Goal: Transaction & Acquisition: Purchase product/service

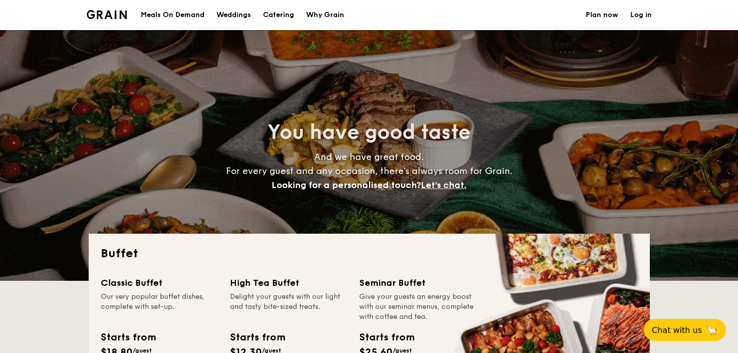
select select
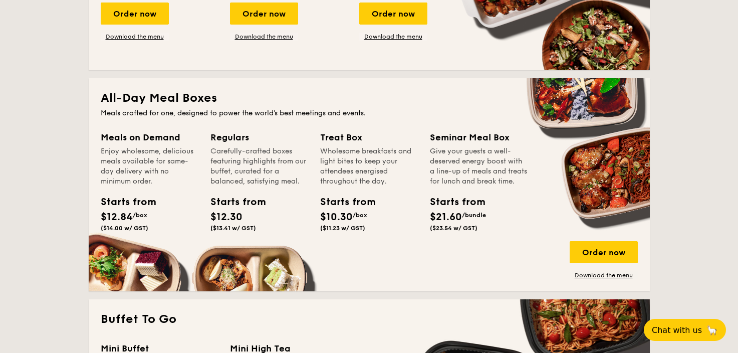
scroll to position [401, 0]
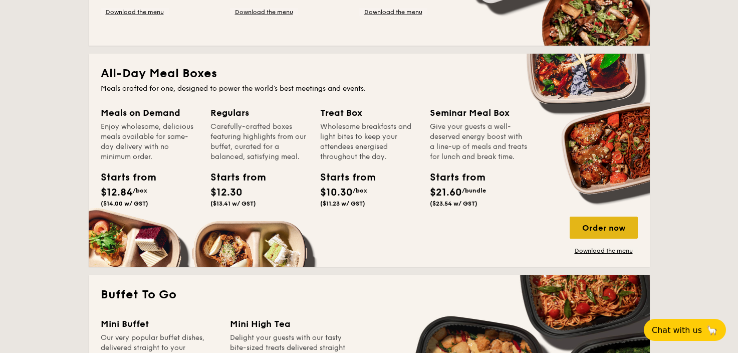
click at [604, 225] on div "Order now" at bounding box center [604, 227] width 68 height 22
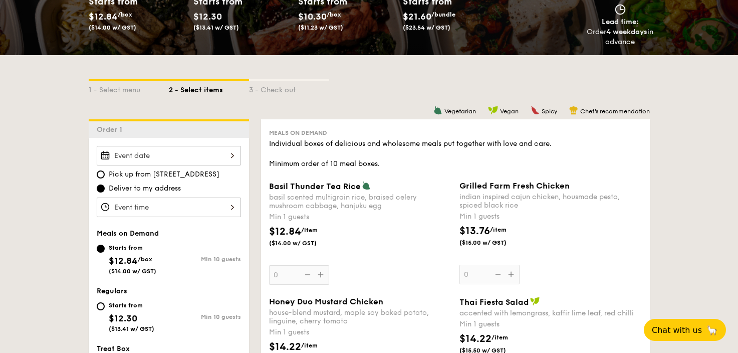
scroll to position [200, 0]
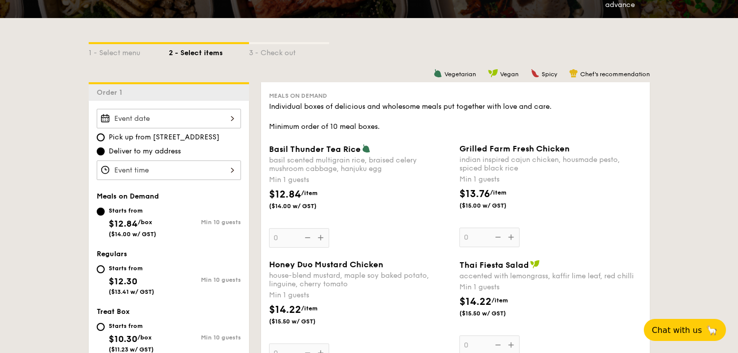
click at [169, 124] on input "Basil Thunder Tea [PERSON_NAME] scented multigrain rice, braised celery mushroo…" at bounding box center [169, 119] width 144 height 20
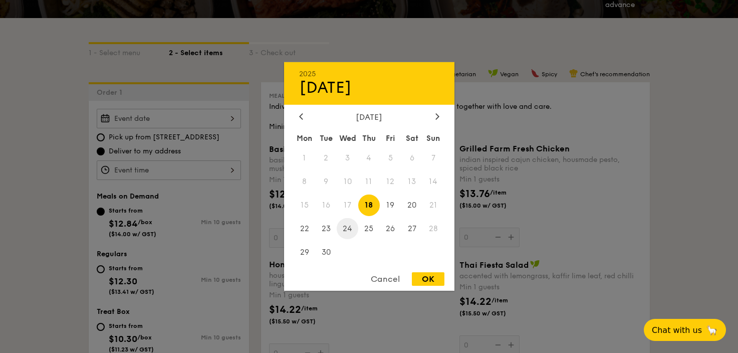
click at [343, 230] on span "24" at bounding box center [348, 228] width 22 height 22
click at [421, 279] on div "OK" at bounding box center [428, 279] width 33 height 14
type input "[DATE]"
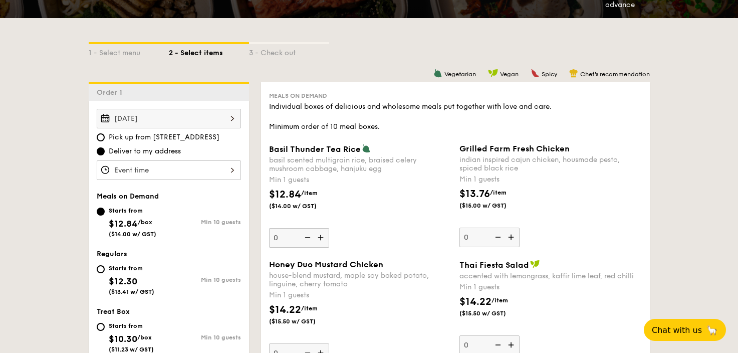
click at [216, 168] on input "Basil Thunder Tea [PERSON_NAME] scented multigrain rice, braised celery mushroo…" at bounding box center [169, 170] width 144 height 20
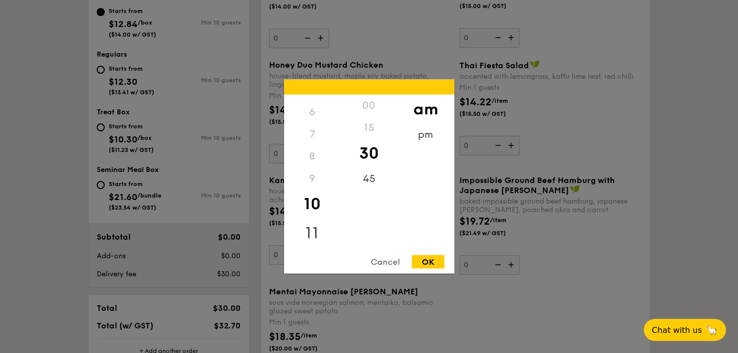
scroll to position [401, 0]
click at [311, 232] on div "11" at bounding box center [312, 232] width 57 height 29
click at [423, 137] on div "pm" at bounding box center [425, 138] width 57 height 29
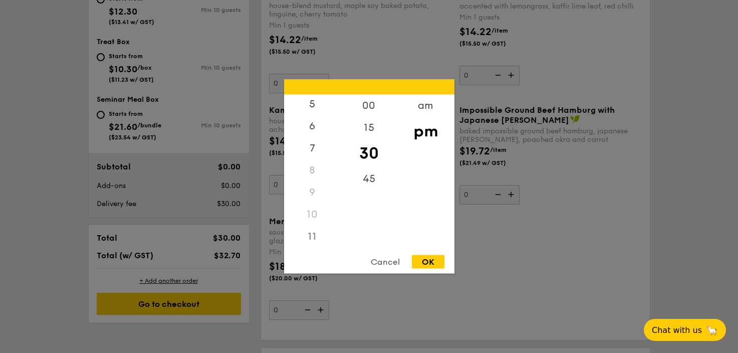
scroll to position [501, 0]
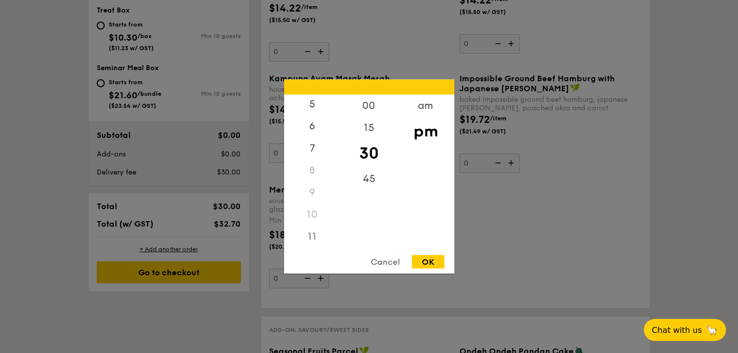
click at [314, 234] on div "11" at bounding box center [312, 236] width 57 height 22
click at [424, 121] on div "am" at bounding box center [425, 109] width 57 height 29
click at [425, 260] on div "OK" at bounding box center [428, 262] width 33 height 14
type input "11:30AM"
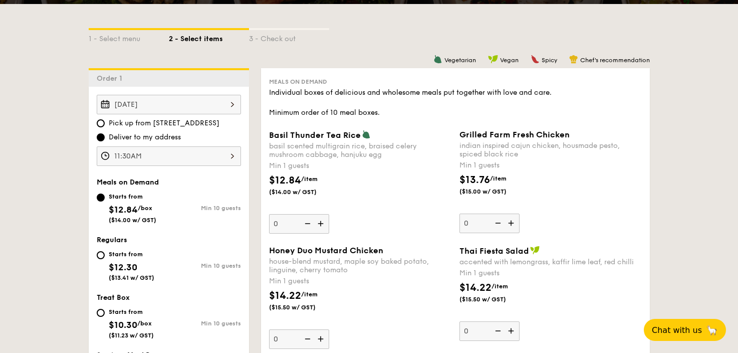
scroll to position [200, 0]
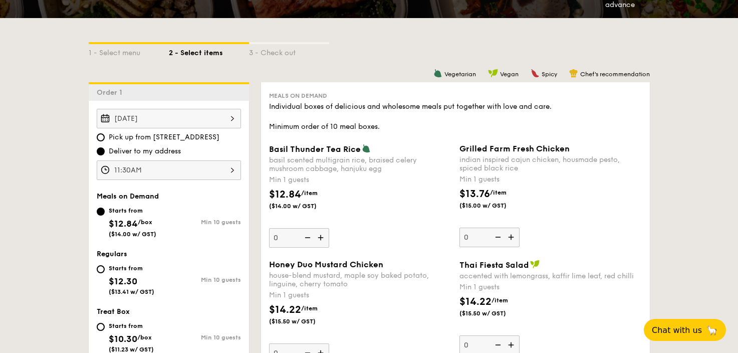
click at [279, 238] on input "0" at bounding box center [299, 238] width 60 height 20
type input "1"
type input "10"
drag, startPoint x: 344, startPoint y: 223, endPoint x: 357, endPoint y: 216, distance: 14.4
click at [357, 216] on div "$12.84 /item ($14.00 w/ GST)" at bounding box center [360, 204] width 190 height 35
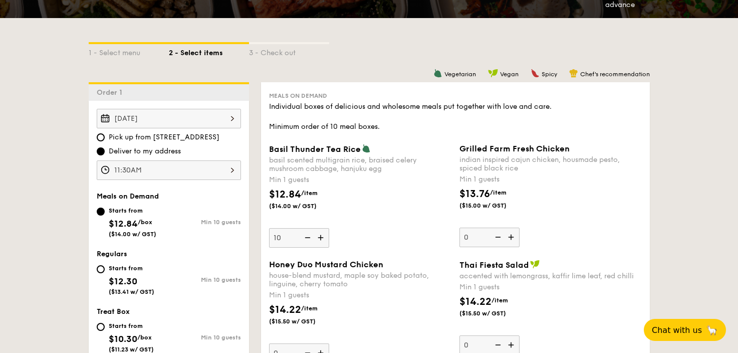
click at [329, 228] on input "10" at bounding box center [299, 238] width 60 height 20
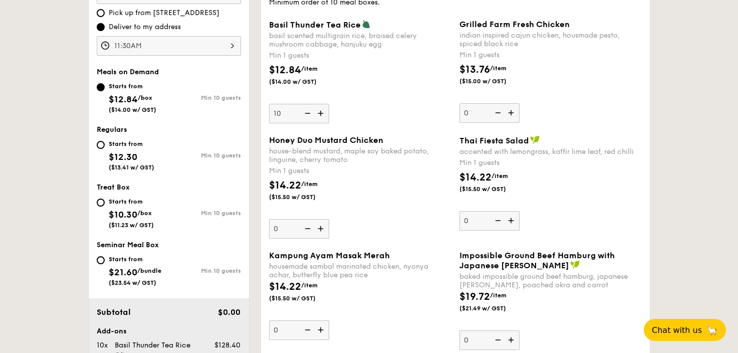
scroll to position [301, 0]
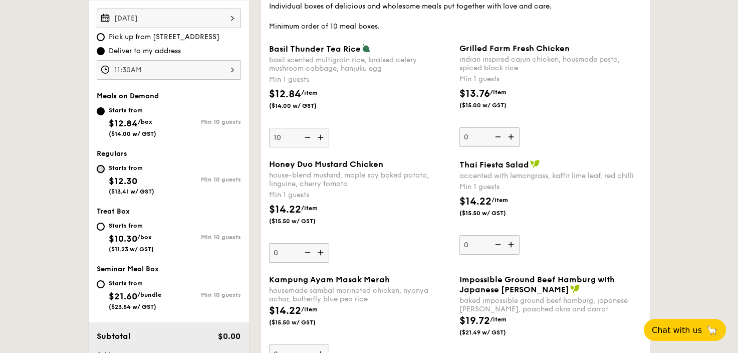
click at [99, 167] on input "Starts from $12.30 ($13.41 w/ GST) Min 10 guests" at bounding box center [101, 169] width 8 height 8
radio input "true"
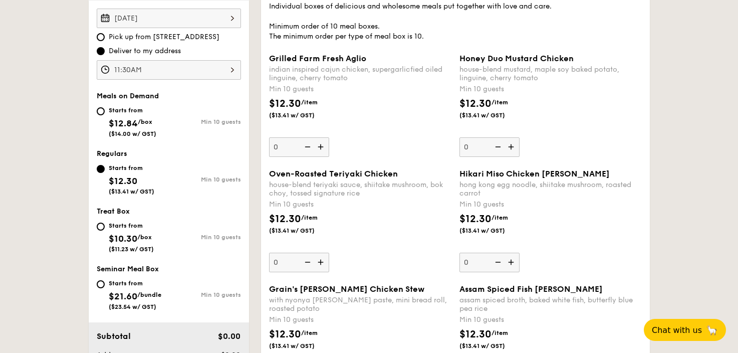
click at [293, 150] on input "0" at bounding box center [299, 147] width 60 height 20
type input "10"
click at [374, 121] on div "$12.30 /item ($13.41 w/ GST)" at bounding box center [360, 113] width 190 height 35
click at [329, 137] on input "10" at bounding box center [299, 147] width 60 height 20
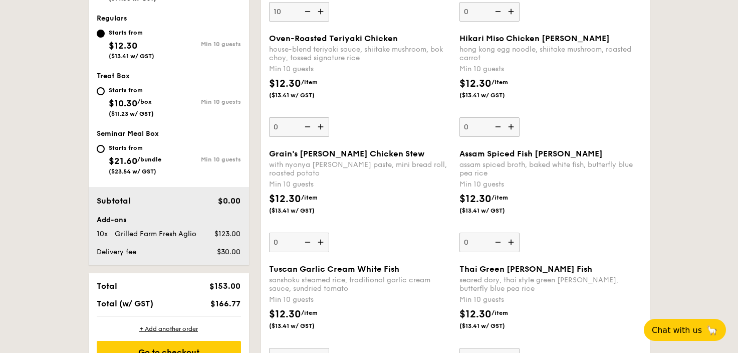
scroll to position [501, 0]
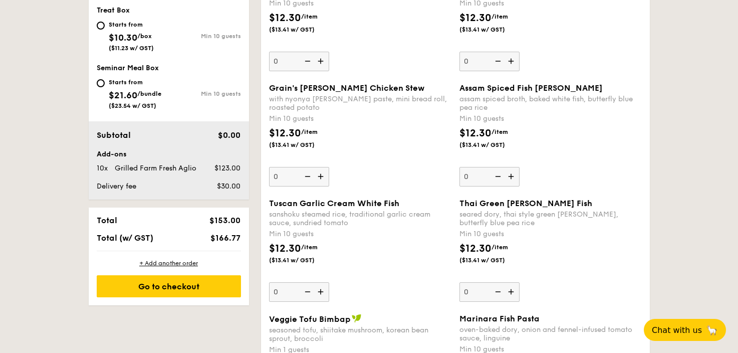
click at [292, 177] on input "0" at bounding box center [299, 177] width 60 height 20
type input "10"
click at [478, 179] on input "0" at bounding box center [489, 177] width 60 height 20
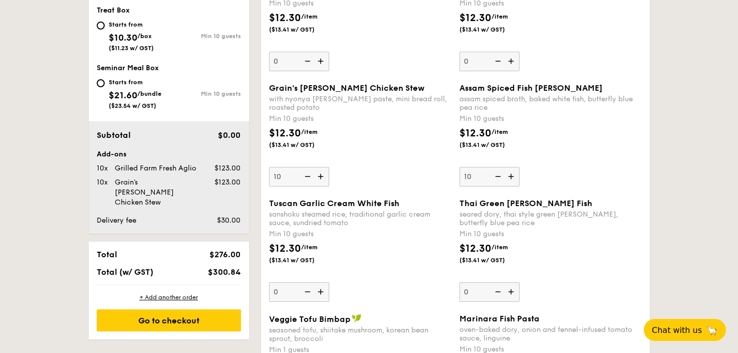
type input "10"
click at [477, 292] on input "0" at bounding box center [489, 292] width 60 height 20
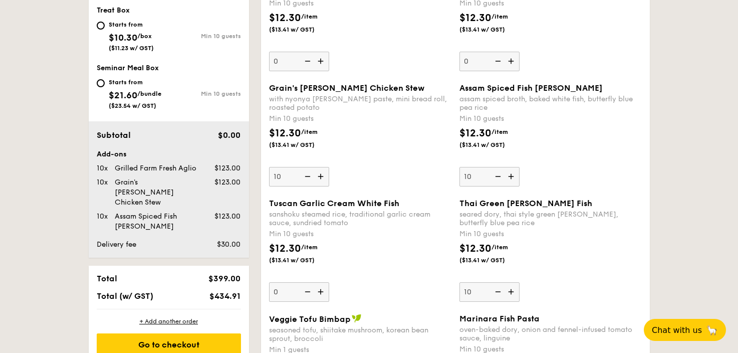
type input "10"
drag, startPoint x: 421, startPoint y: 288, endPoint x: 420, endPoint y: 280, distance: 8.2
click at [420, 279] on div "Tuscan Garlic Cream White Fish sanshoku steamed rice, traditional garlic cream …" at bounding box center [360, 249] width 182 height 103
click at [329, 282] on input "0" at bounding box center [299, 292] width 60 height 20
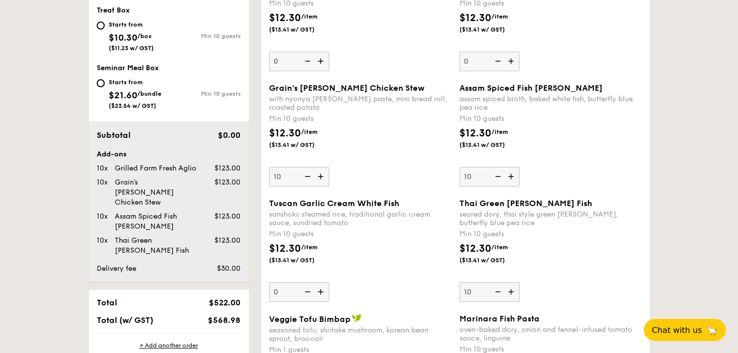
click at [280, 292] on input "0" at bounding box center [299, 292] width 60 height 20
type input "20"
click at [407, 244] on div "$12.30 /item ($13.41 w/ GST)" at bounding box center [360, 258] width 190 height 35
click at [329, 282] on input "20" at bounding box center [299, 292] width 60 height 20
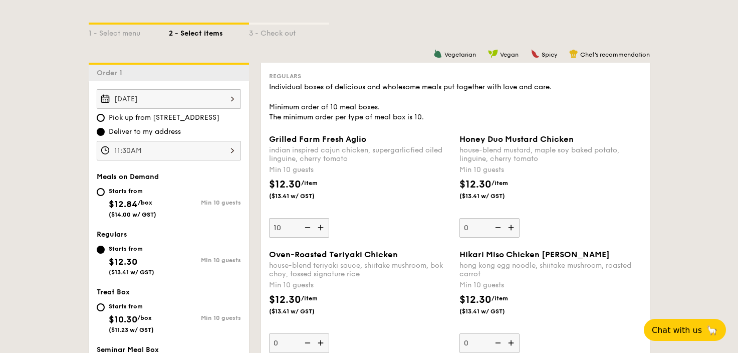
scroll to position [250, 0]
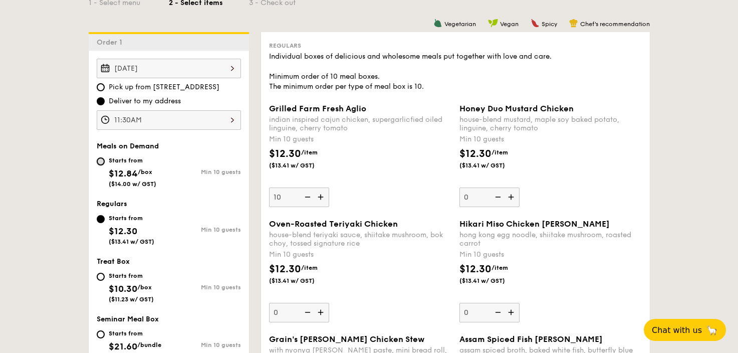
click at [100, 162] on input "Starts from $12.84 /box ($14.00 w/ GST) Min 10 guests" at bounding box center [101, 161] width 8 height 8
radio input "true"
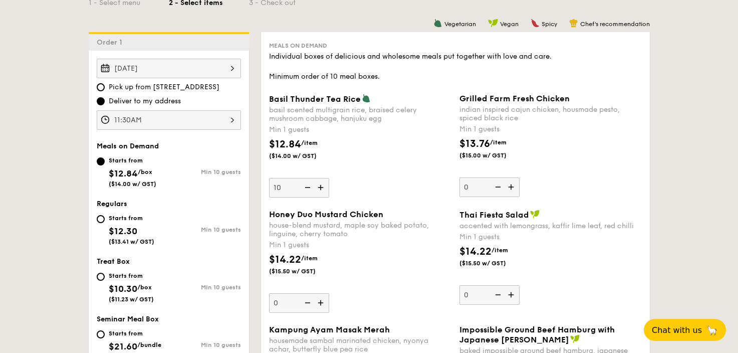
click at [307, 188] on img at bounding box center [306, 187] width 15 height 19
click at [307, 188] on input "10" at bounding box center [299, 188] width 60 height 20
click at [307, 188] on img at bounding box center [306, 187] width 15 height 19
click at [307, 188] on input "9" at bounding box center [299, 188] width 60 height 20
click at [307, 188] on img at bounding box center [306, 187] width 15 height 19
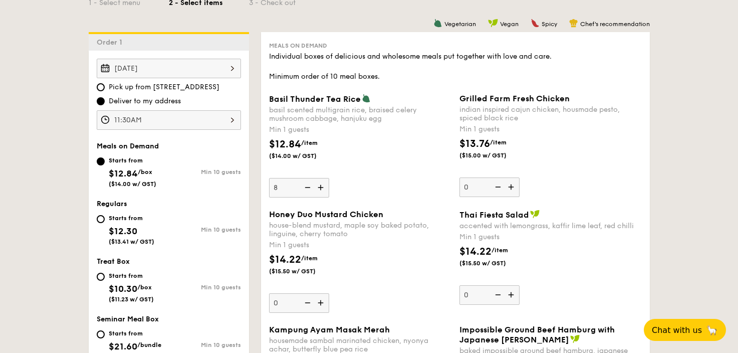
click at [307, 188] on input "8" at bounding box center [299, 188] width 60 height 20
click at [307, 188] on img at bounding box center [306, 187] width 15 height 19
click at [307, 188] on input "7" at bounding box center [299, 188] width 60 height 20
click at [307, 188] on img at bounding box center [306, 187] width 15 height 19
click at [307, 188] on input "6" at bounding box center [299, 188] width 60 height 20
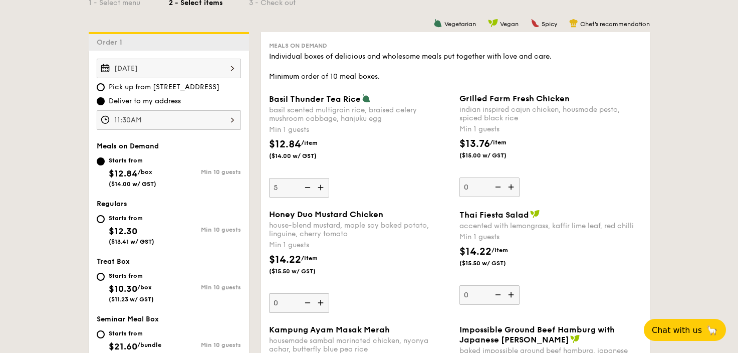
click at [307, 188] on img at bounding box center [306, 187] width 15 height 19
click at [307, 188] on input "5" at bounding box center [299, 188] width 60 height 20
click at [307, 188] on img at bounding box center [306, 187] width 15 height 19
click at [307, 188] on input "4" at bounding box center [299, 188] width 60 height 20
click at [307, 188] on img at bounding box center [306, 187] width 15 height 19
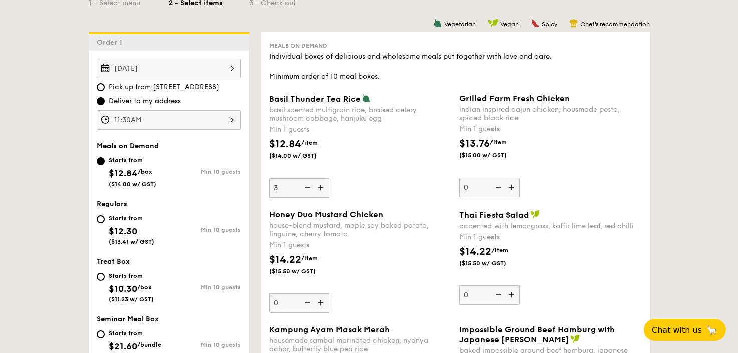
click at [307, 188] on input "3" at bounding box center [299, 188] width 60 height 20
click at [307, 188] on img at bounding box center [306, 187] width 15 height 19
click at [307, 188] on input "2" at bounding box center [299, 188] width 60 height 20
click at [307, 188] on img at bounding box center [306, 187] width 15 height 19
click at [307, 188] on input "1" at bounding box center [299, 188] width 60 height 20
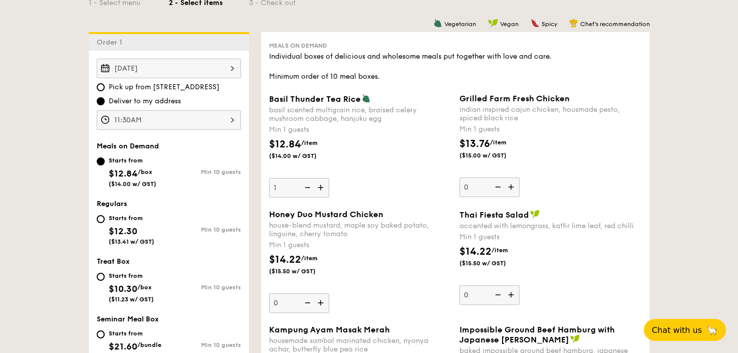
type input "0"
click at [307, 188] on img at bounding box center [306, 187] width 15 height 19
click at [307, 188] on input "0" at bounding box center [299, 188] width 60 height 20
click at [307, 188] on img at bounding box center [306, 187] width 15 height 19
click at [307, 188] on input "0" at bounding box center [299, 188] width 60 height 20
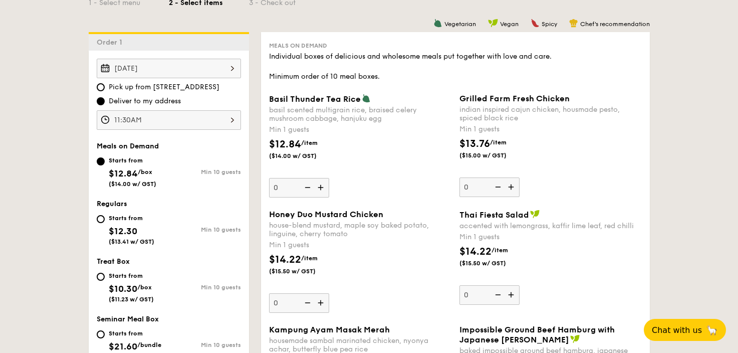
click at [307, 188] on img at bounding box center [306, 187] width 15 height 19
click at [307, 188] on input "0" at bounding box center [299, 188] width 60 height 20
click at [381, 163] on div "$12.84 /item ($14.00 w/ GST)" at bounding box center [360, 154] width 190 height 35
click at [329, 178] on input "0" at bounding box center [299, 188] width 60 height 20
click at [99, 218] on input "Starts from $12.30 ($13.41 w/ GST) Min 10 guests" at bounding box center [101, 219] width 8 height 8
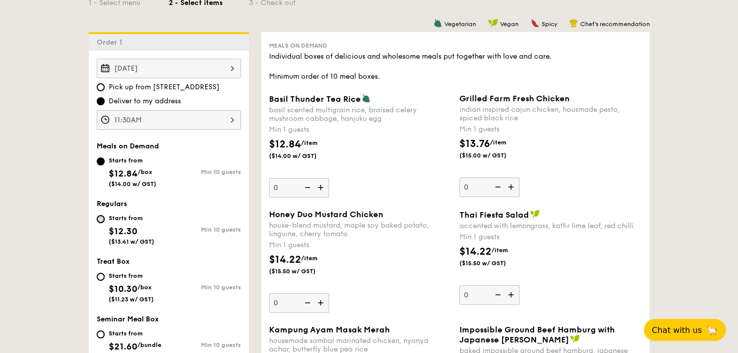
radio input "true"
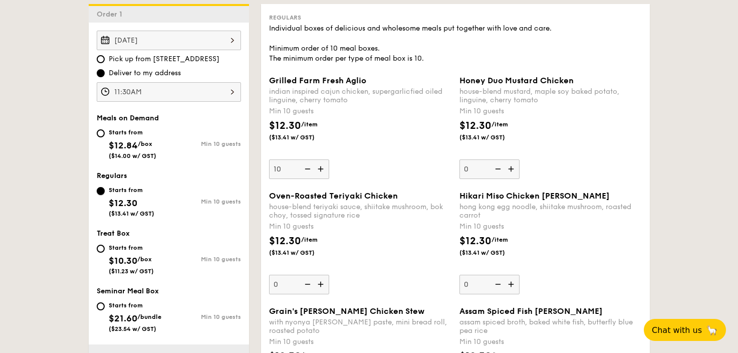
scroll to position [301, 0]
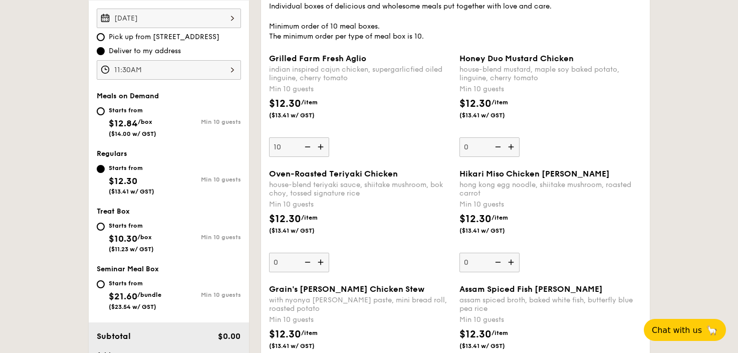
click at [480, 146] on input "0" at bounding box center [489, 147] width 60 height 20
click at [397, 116] on div "$12.30 /item ($13.41 w/ GST)" at bounding box center [360, 113] width 190 height 35
type input "10"
click at [329, 137] on input "10" at bounding box center [299, 147] width 60 height 20
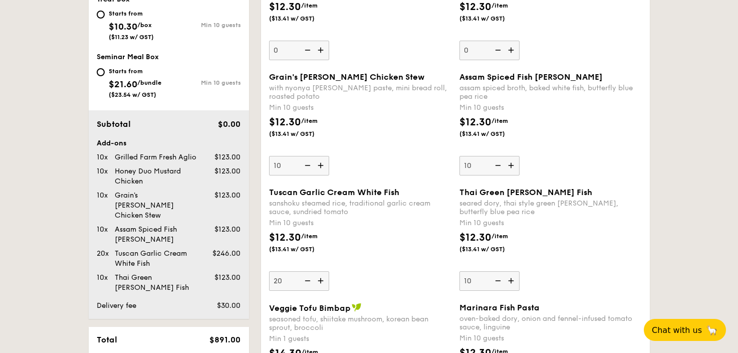
scroll to position [552, 0]
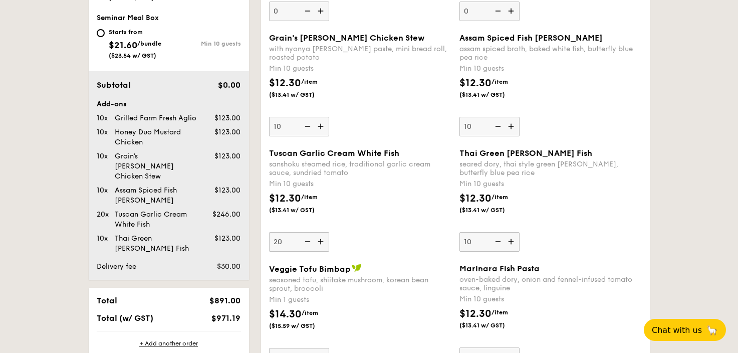
click at [292, 239] on input "20" at bounding box center [299, 242] width 60 height 20
type input "10"
drag, startPoint x: 380, startPoint y: 238, endPoint x: 383, endPoint y: 204, distance: 34.2
click at [383, 203] on div "$12.30 /item ($13.41 w/ GST)" at bounding box center [360, 208] width 190 height 35
click at [329, 232] on input "10" at bounding box center [299, 242] width 60 height 20
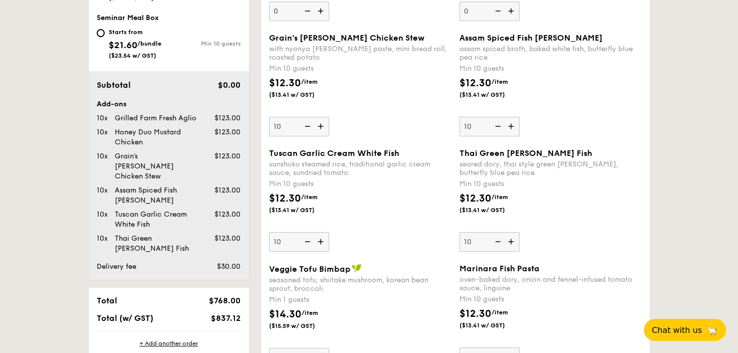
drag, startPoint x: 405, startPoint y: 213, endPoint x: 404, endPoint y: 208, distance: 5.1
click at [404, 208] on div "$12.30 /item ($13.41 w/ GST)" at bounding box center [360, 208] width 190 height 35
click at [329, 232] on input "10" at bounding box center [299, 242] width 60 height 20
click at [407, 200] on div "$12.30 /item ($13.41 w/ GST)" at bounding box center [360, 208] width 190 height 35
click at [329, 232] on input "10" at bounding box center [299, 242] width 60 height 20
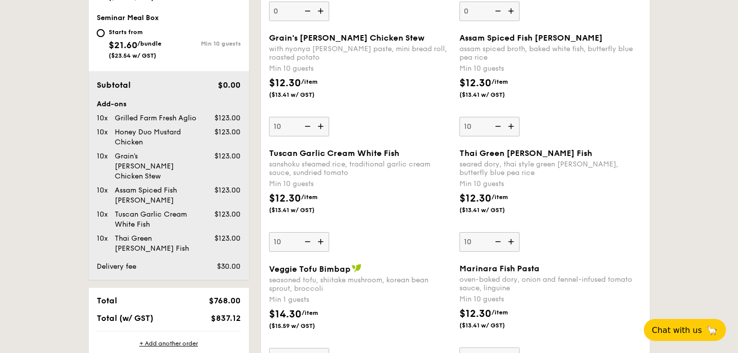
click at [173, 219] on div "Add-ons 10x Grilled Farm Fresh Aglio $123.00 10x Honey Duo Mustard Chicken $123…" at bounding box center [169, 176] width 144 height 154
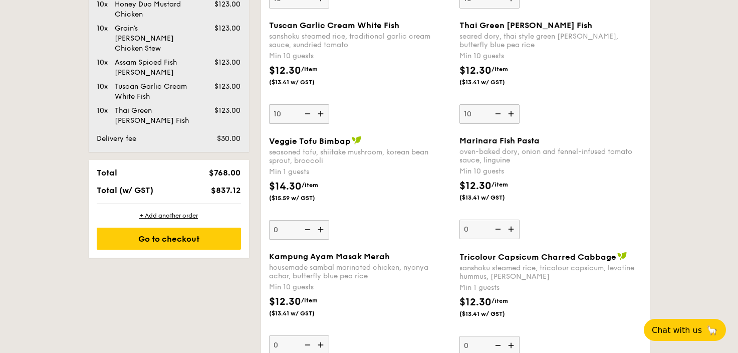
scroll to position [702, 0]
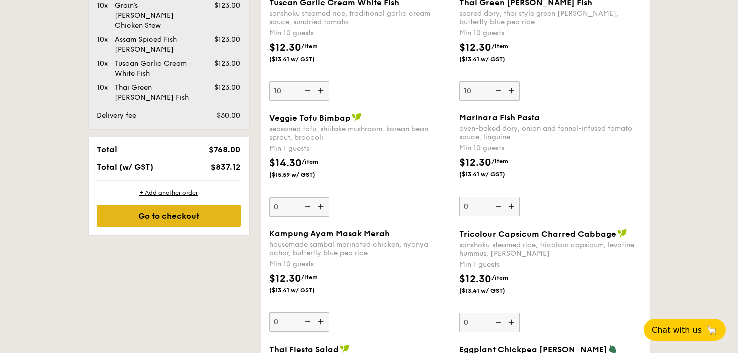
click at [187, 204] on div "Go to checkout" at bounding box center [169, 215] width 144 height 22
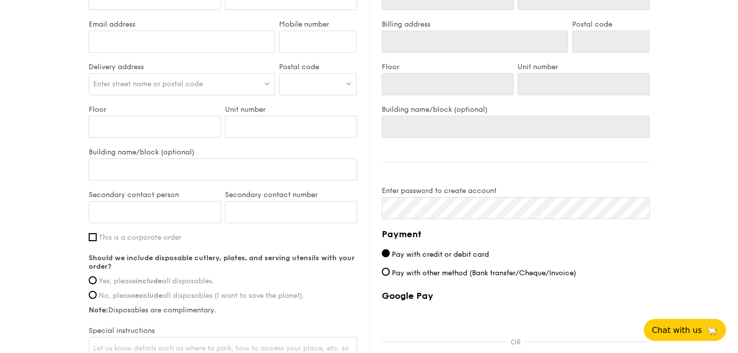
scroll to position [603, 0]
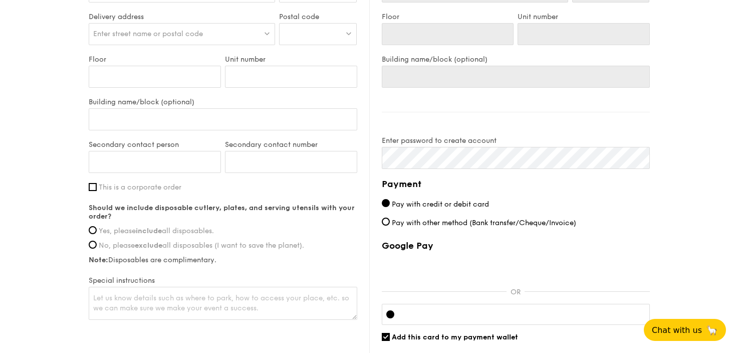
click at [393, 221] on span "Pay with other method (Bank transfer/Cheque/Invoice)" at bounding box center [484, 222] width 184 height 9
click at [390, 221] on input "Pay with other method (Bank transfer/Cheque/Invoice)" at bounding box center [386, 221] width 8 height 8
radio input "true"
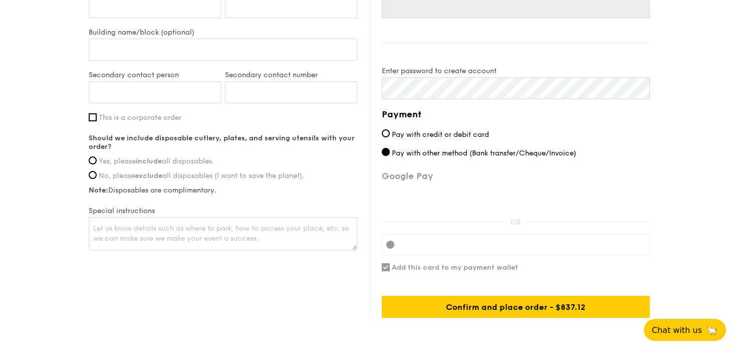
scroll to position [703, 0]
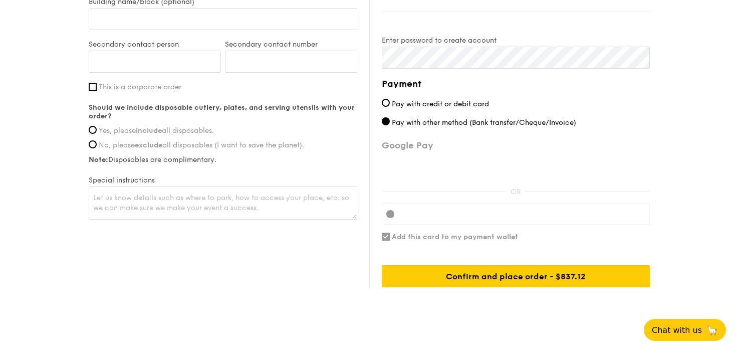
click at [415, 102] on span "Pay with credit or debit card" at bounding box center [440, 104] width 97 height 9
click at [390, 102] on input "Pay with credit or debit card" at bounding box center [386, 103] width 8 height 8
radio input "true"
click at [299, 266] on div "Delivery information Already have an account? Log in here . First name Last nam…" at bounding box center [369, 41] width 561 height 491
click at [94, 87] on input "This is a corporate order" at bounding box center [93, 87] width 8 height 8
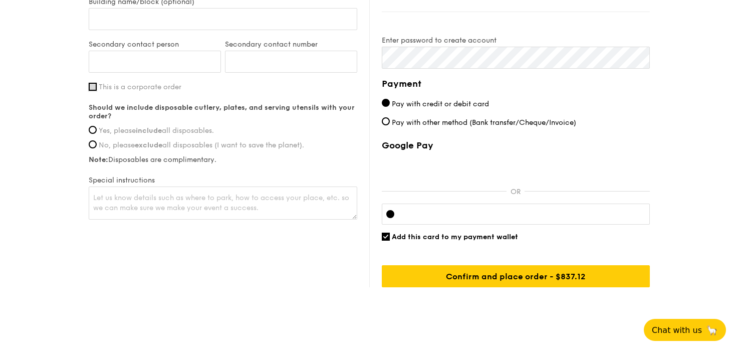
checkbox input "true"
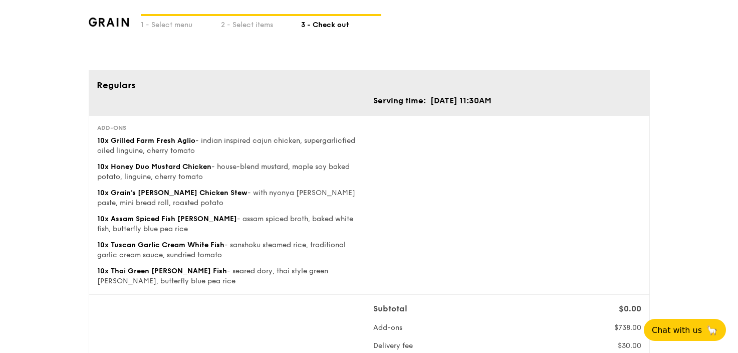
scroll to position [0, 0]
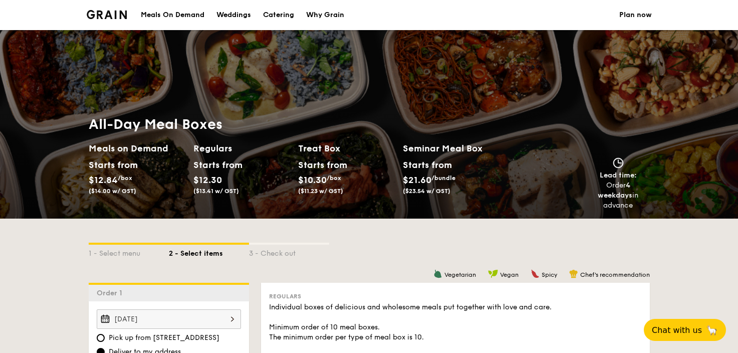
select select
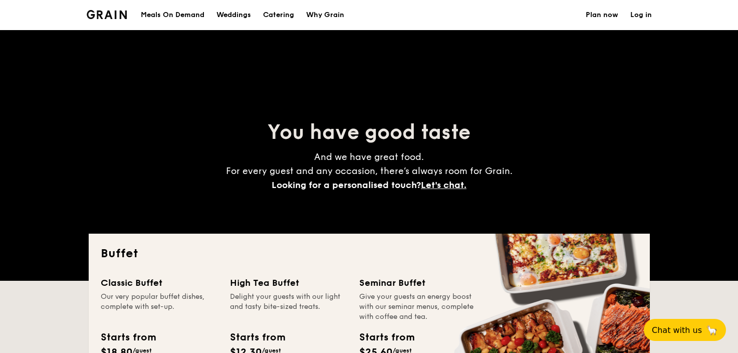
scroll to position [178, 0]
